Goal: Task Accomplishment & Management: Use online tool/utility

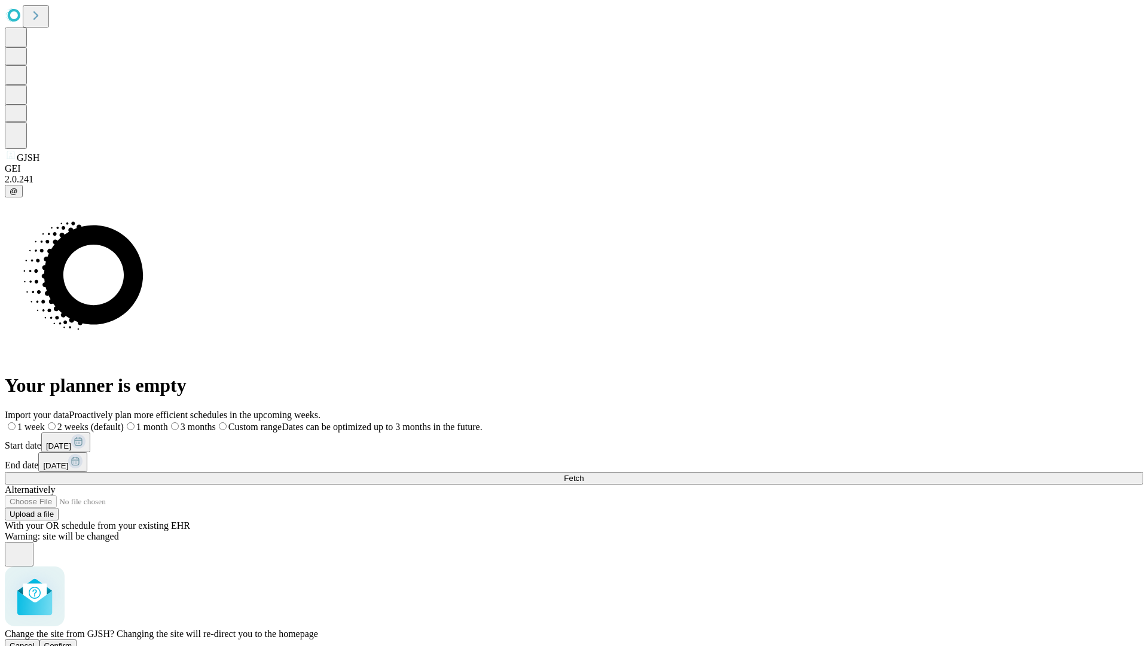
click at [72, 641] on span "Confirm" at bounding box center [58, 645] width 28 height 9
click at [108, 422] on label "2 weeks (default)" at bounding box center [72, 427] width 71 height 10
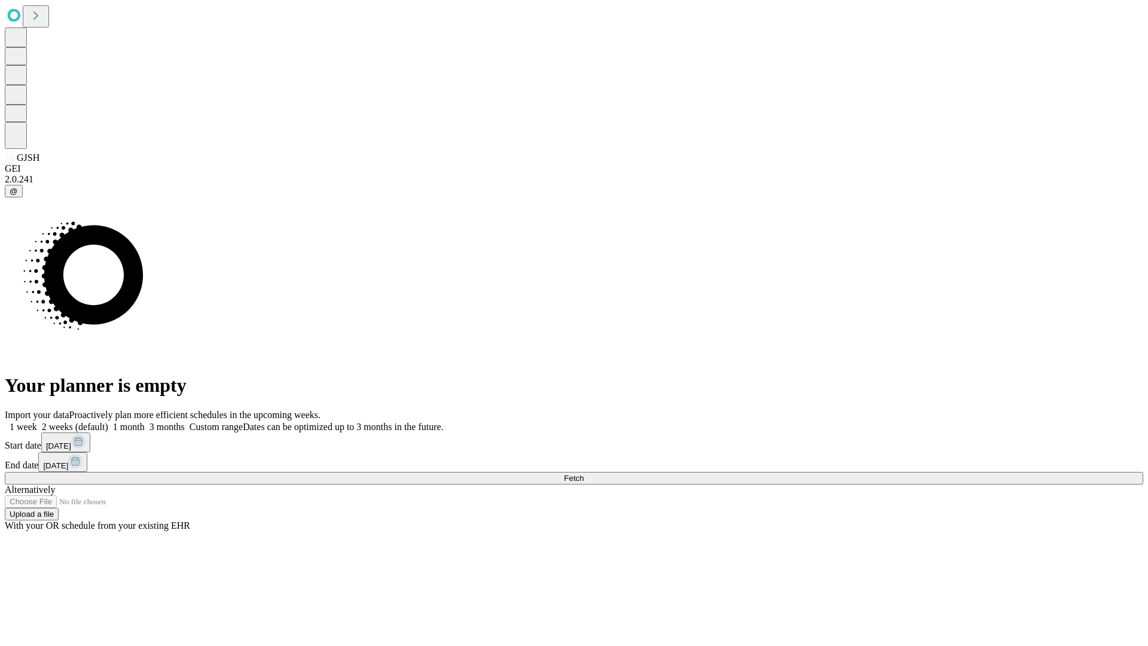
click at [584, 474] on span "Fetch" at bounding box center [574, 478] width 20 height 9
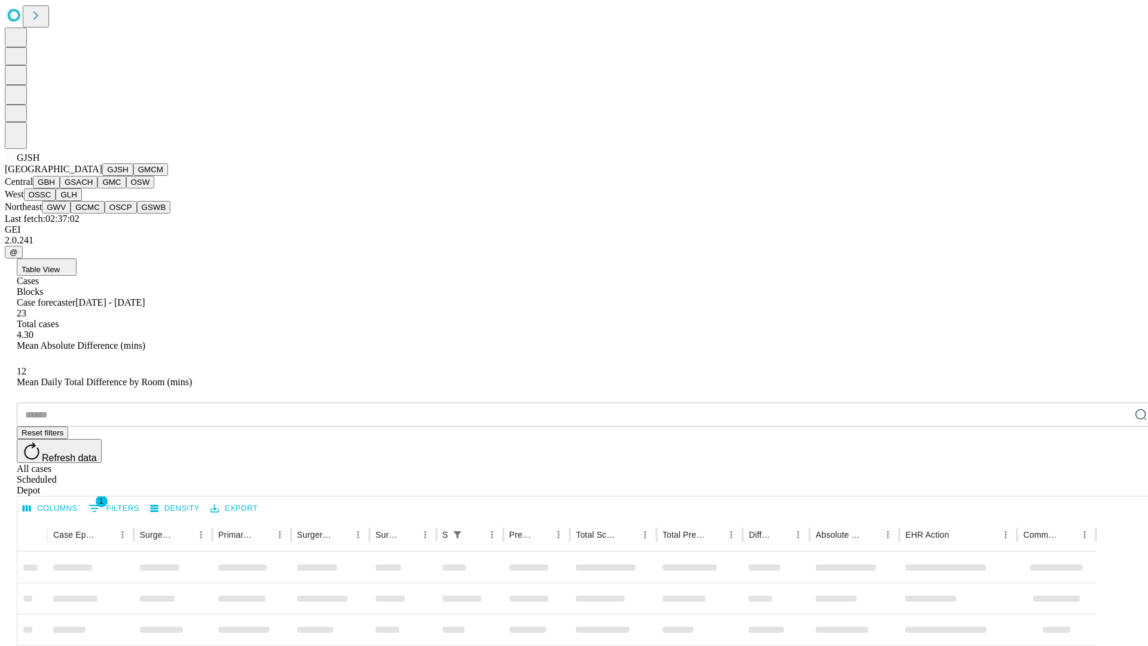
click at [133, 176] on button "GMCM" at bounding box center [150, 169] width 35 height 13
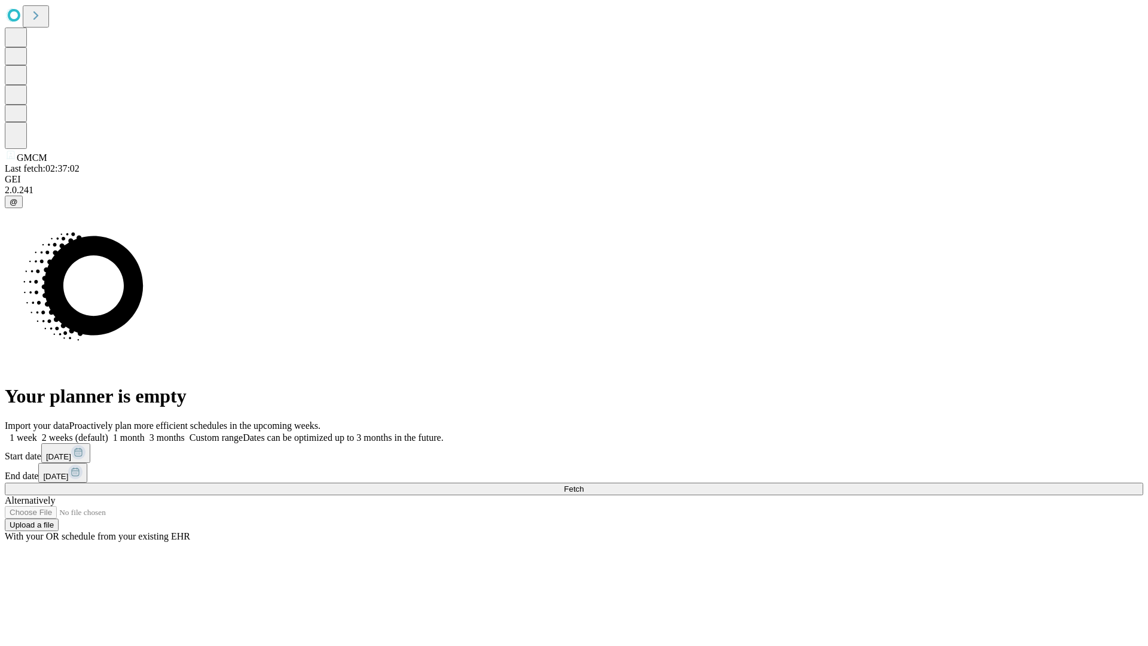
click at [108, 432] on label "2 weeks (default)" at bounding box center [72, 437] width 71 height 10
click at [584, 484] on span "Fetch" at bounding box center [574, 488] width 20 height 9
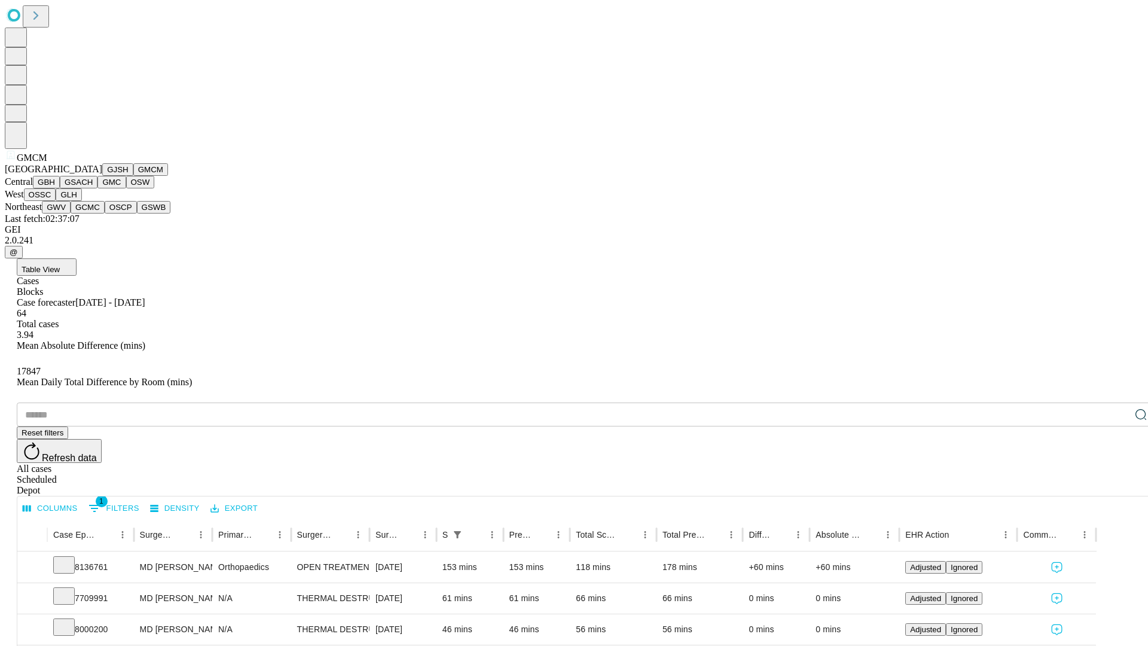
click at [60, 188] on button "GBH" at bounding box center [46, 182] width 27 height 13
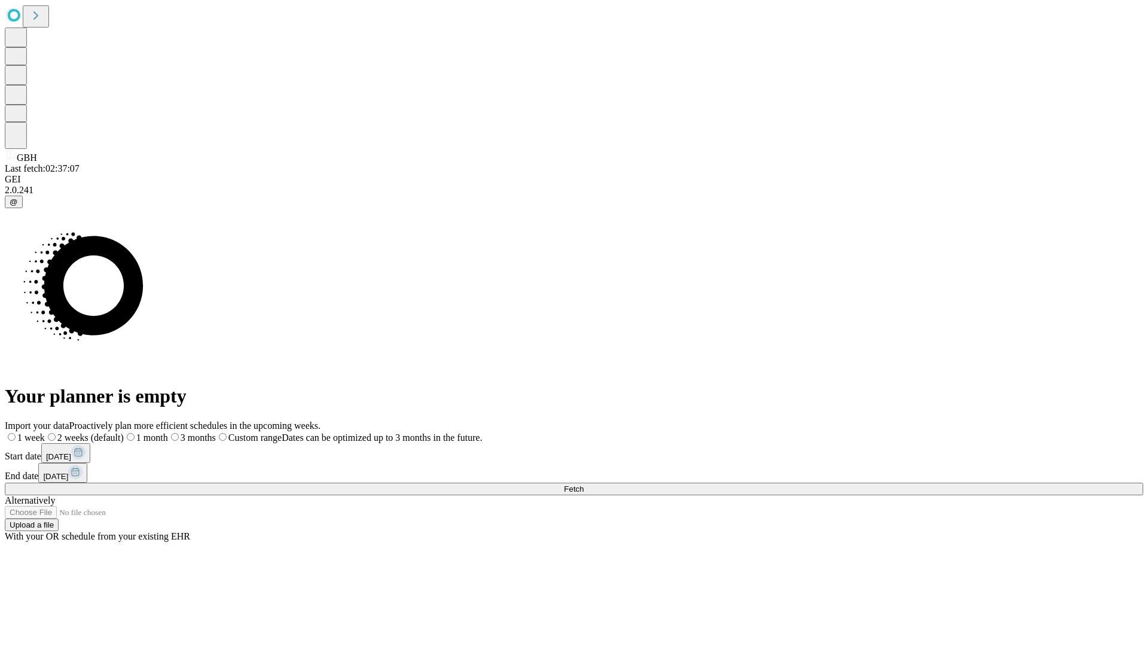
click at [124, 432] on label "2 weeks (default)" at bounding box center [84, 437] width 79 height 10
click at [584, 484] on span "Fetch" at bounding box center [574, 488] width 20 height 9
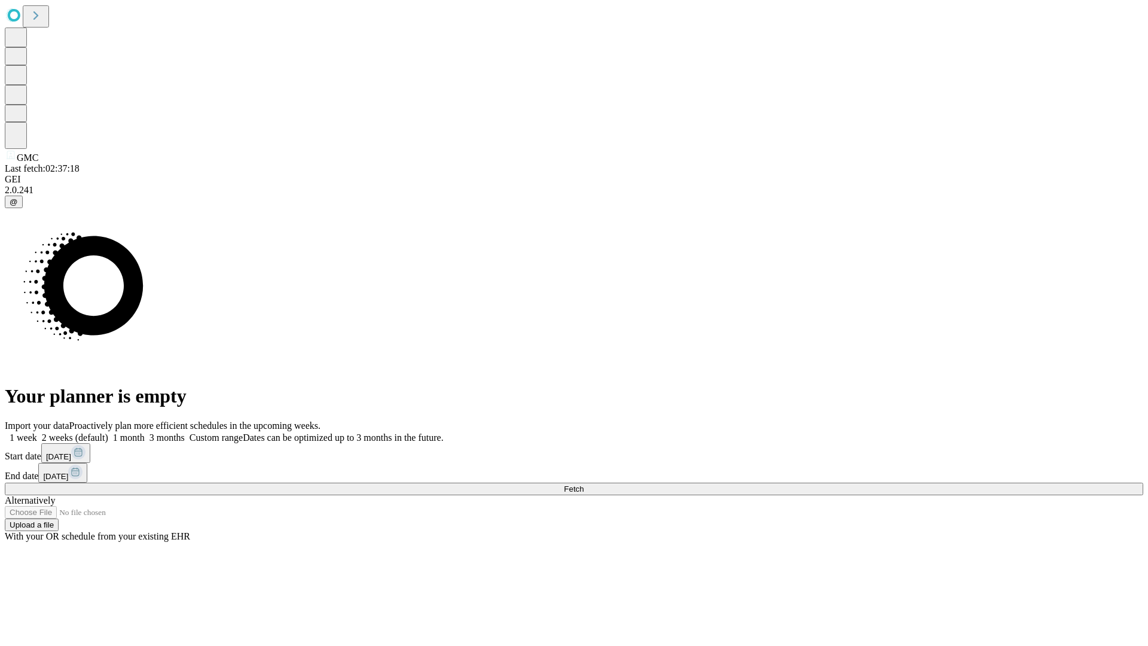
click at [584, 484] on span "Fetch" at bounding box center [574, 488] width 20 height 9
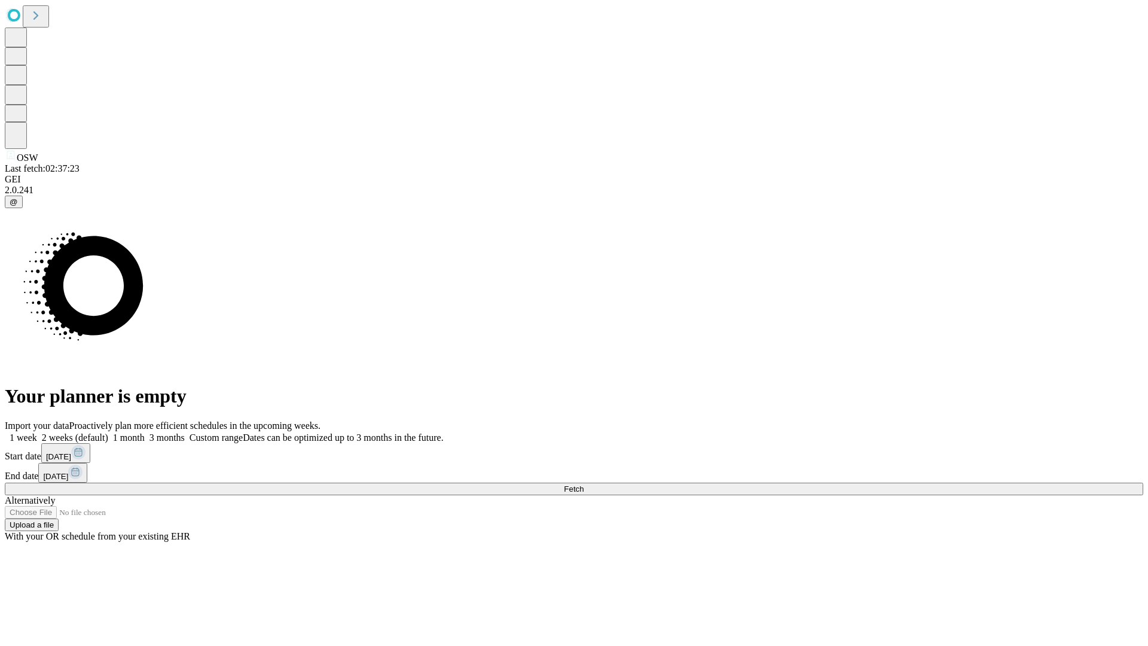
click at [584, 484] on span "Fetch" at bounding box center [574, 488] width 20 height 9
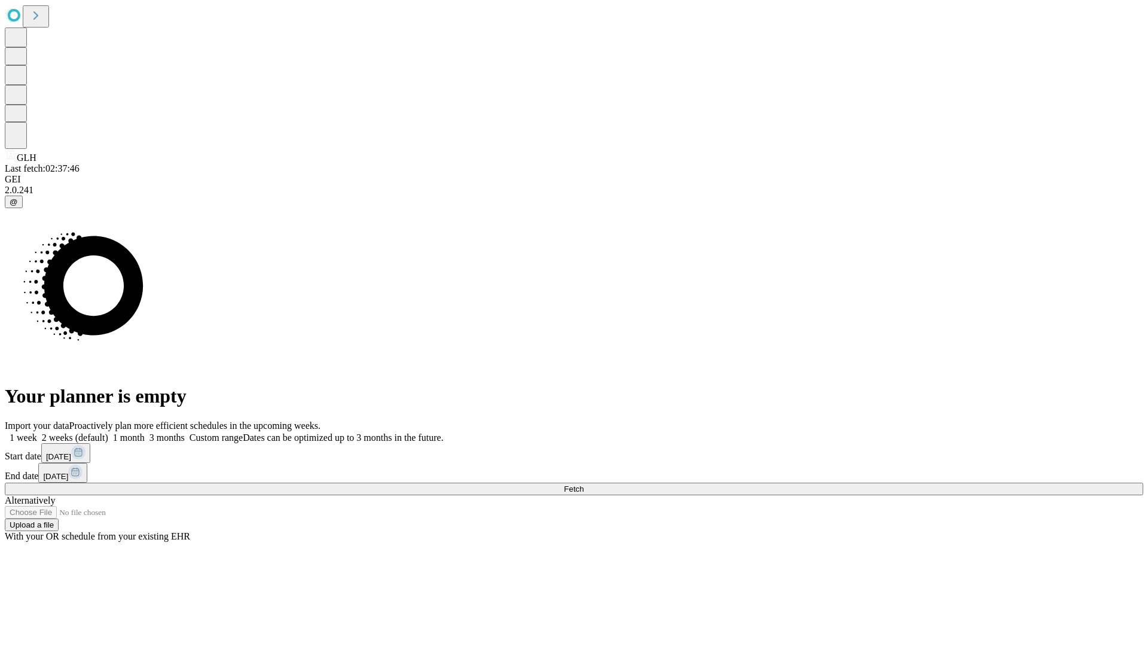
click at [108, 432] on label "2 weeks (default)" at bounding box center [72, 437] width 71 height 10
click at [584, 484] on span "Fetch" at bounding box center [574, 488] width 20 height 9
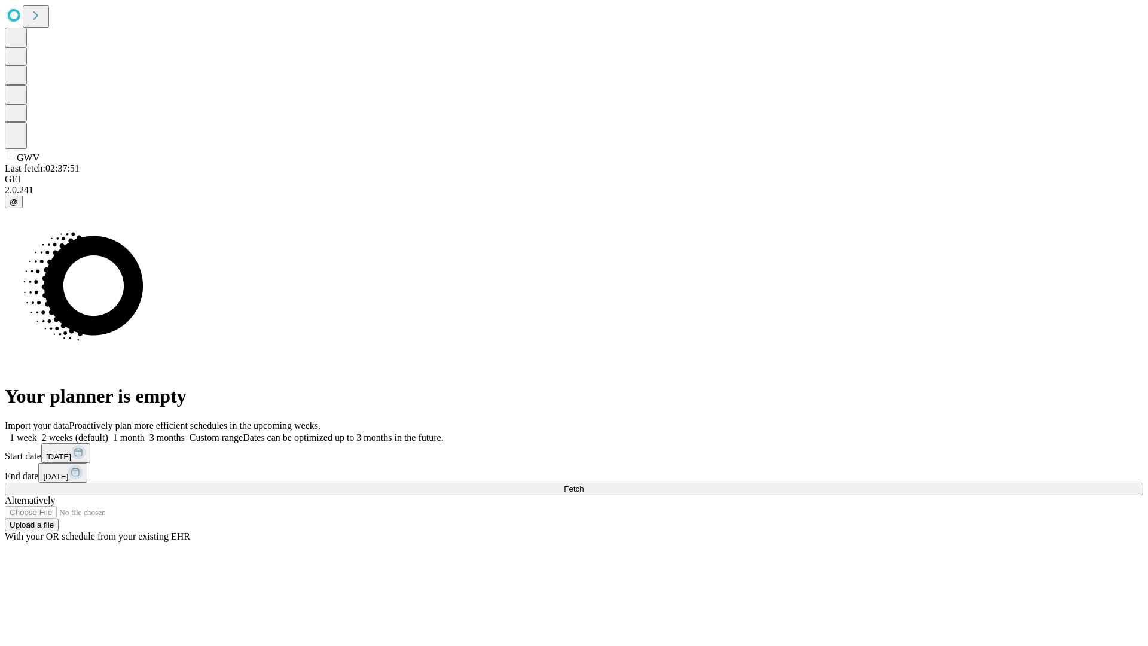
click at [108, 432] on label "2 weeks (default)" at bounding box center [72, 437] width 71 height 10
click at [584, 484] on span "Fetch" at bounding box center [574, 488] width 20 height 9
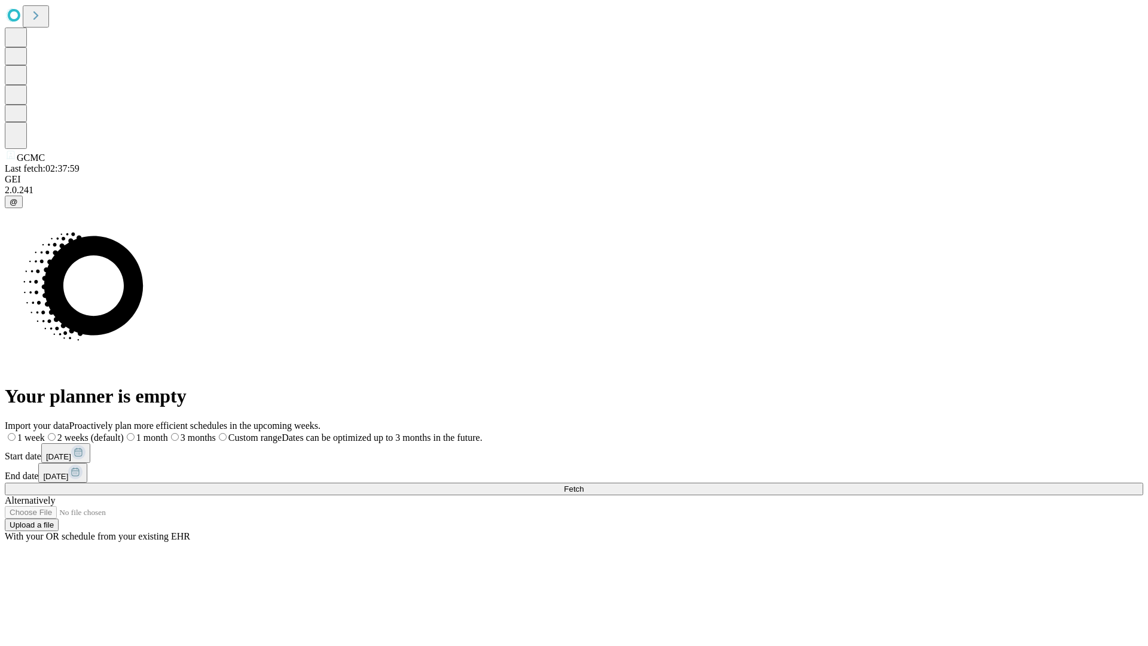
click at [124, 432] on label "2 weeks (default)" at bounding box center [84, 437] width 79 height 10
click at [584, 484] on span "Fetch" at bounding box center [574, 488] width 20 height 9
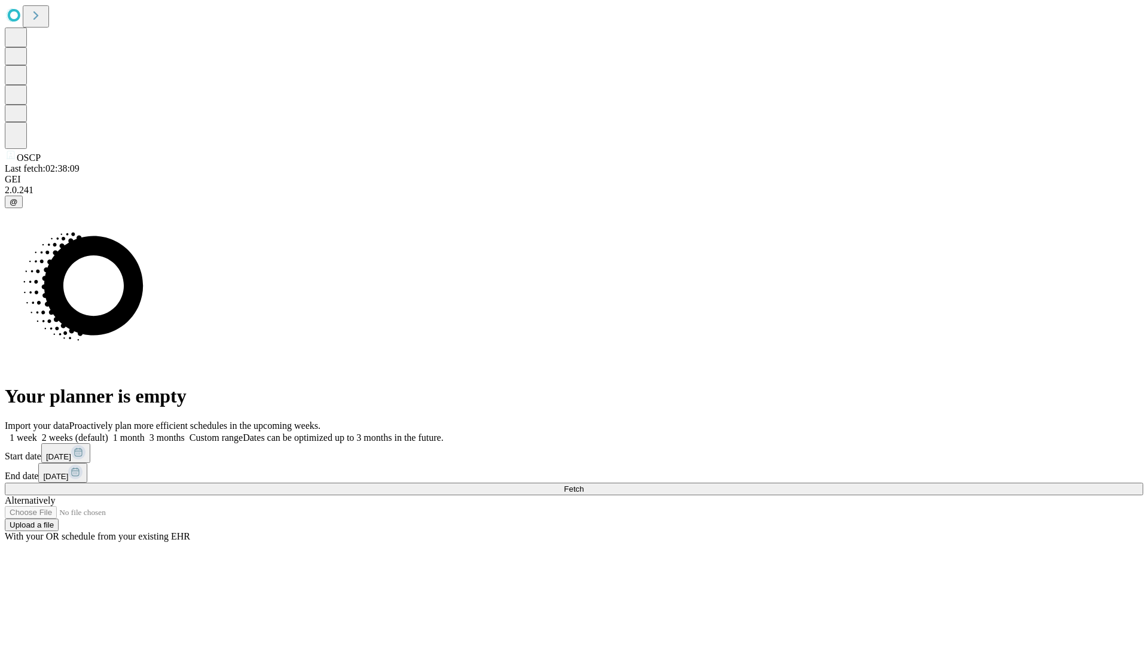
click at [584, 484] on span "Fetch" at bounding box center [574, 488] width 20 height 9
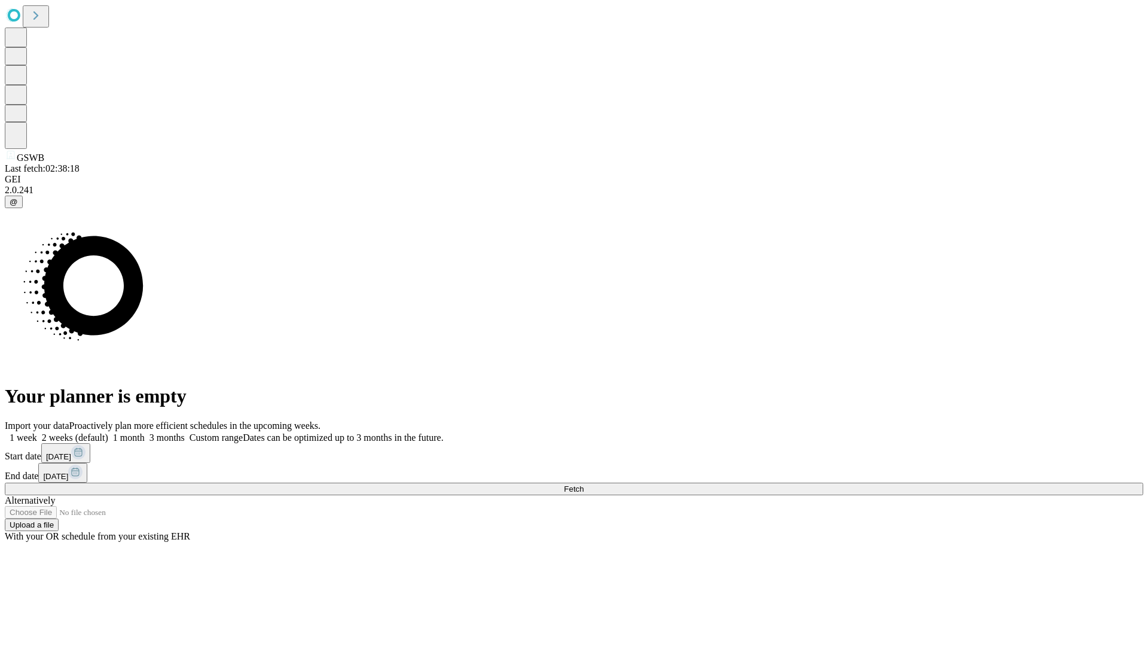
click at [108, 432] on label "2 weeks (default)" at bounding box center [72, 437] width 71 height 10
click at [584, 484] on span "Fetch" at bounding box center [574, 488] width 20 height 9
